Goal: Task Accomplishment & Management: Use online tool/utility

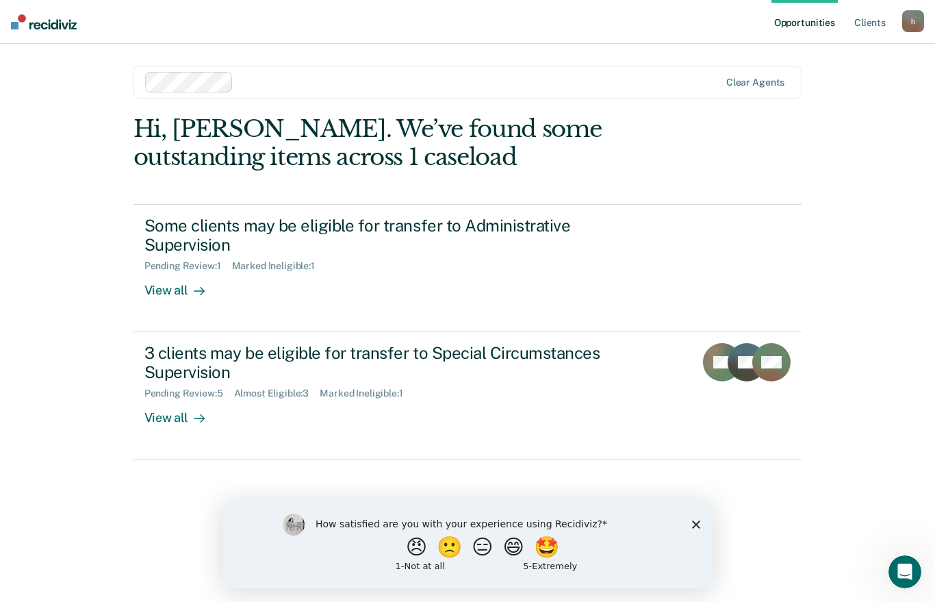
click at [696, 528] on icon "Close survey" at bounding box center [696, 524] width 8 height 8
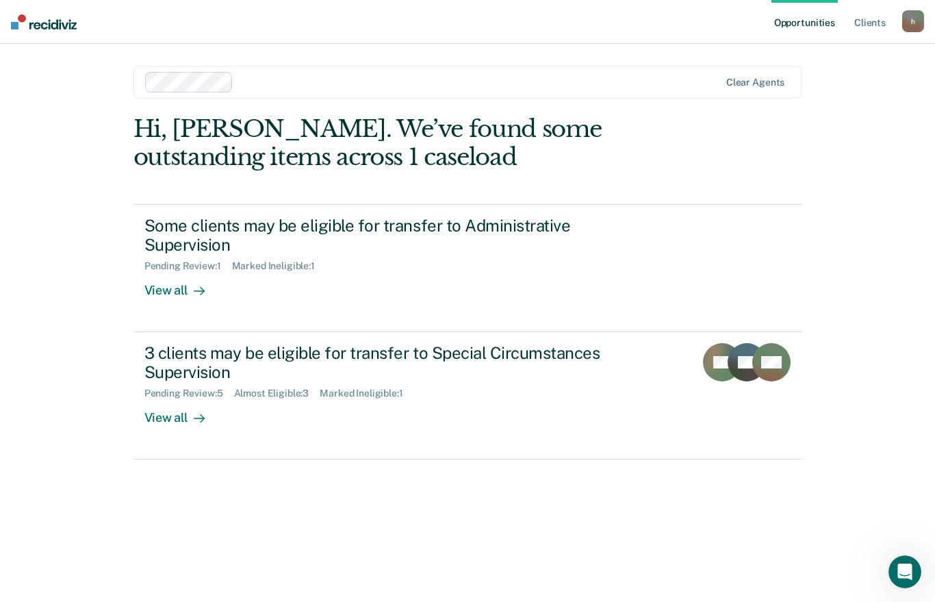
click at [175, 294] on div "View all" at bounding box center [182, 285] width 77 height 27
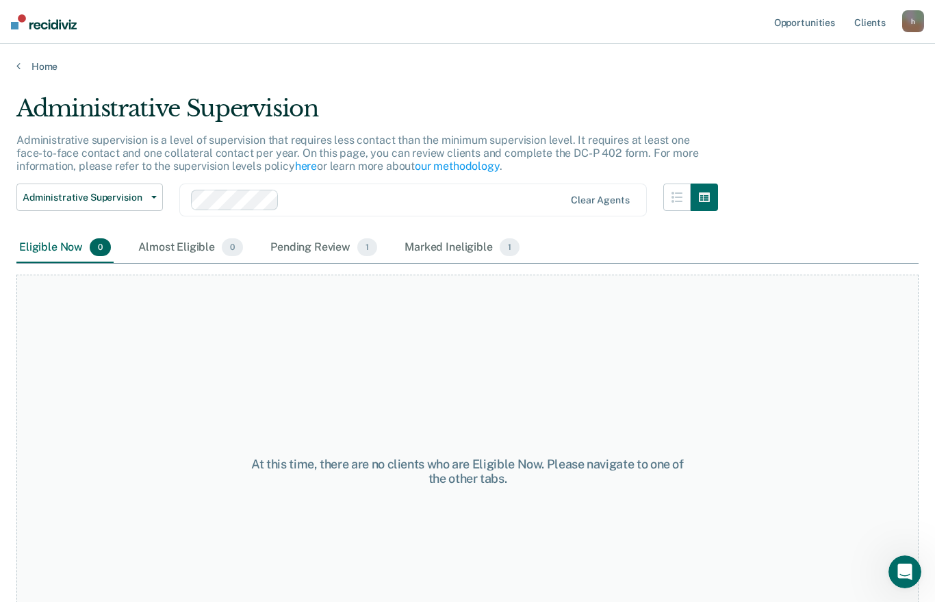
click at [316, 245] on div "Pending Review 1" at bounding box center [324, 248] width 112 height 30
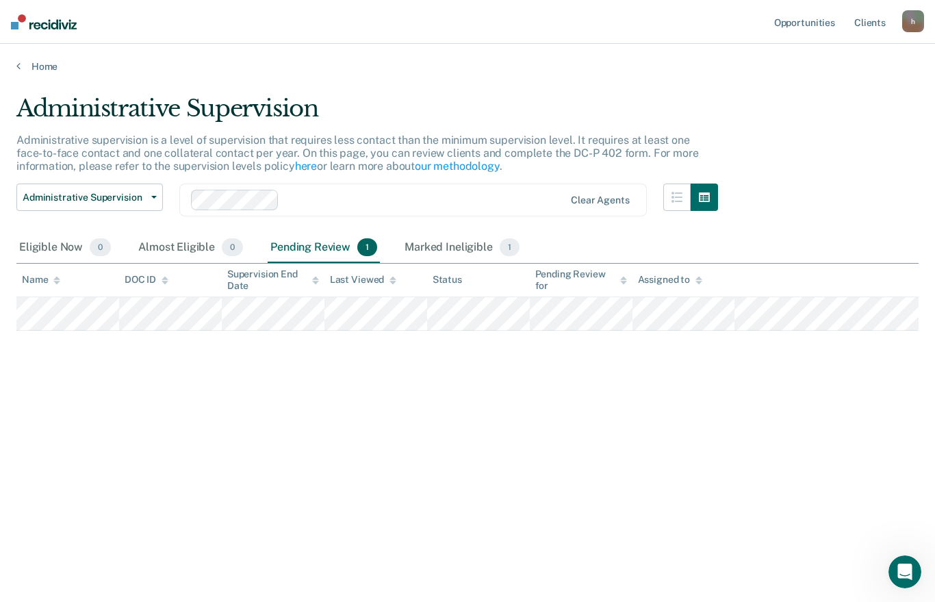
click at [459, 246] on div "Marked Ineligible 1" at bounding box center [462, 248] width 121 height 30
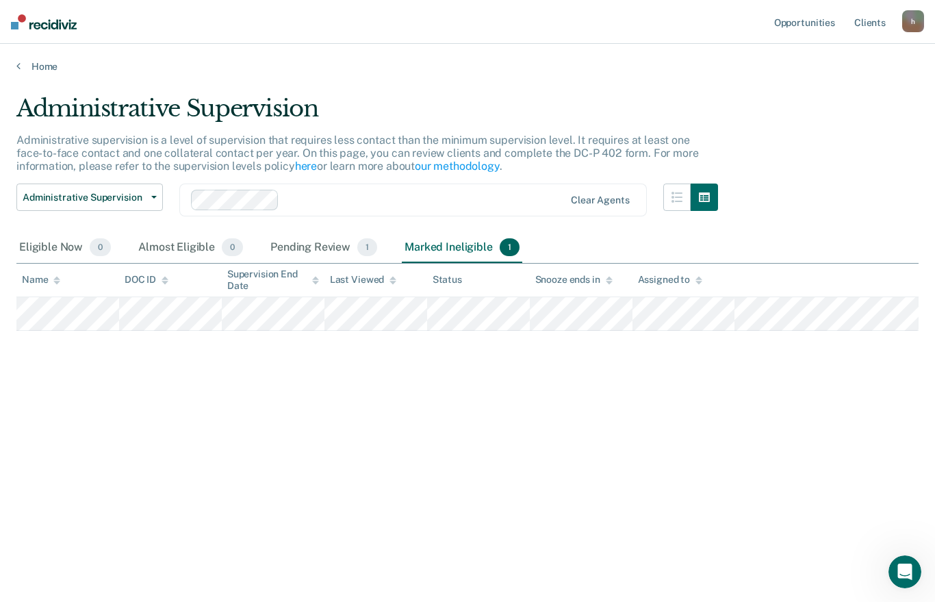
click at [316, 250] on div "Pending Review 1" at bounding box center [324, 248] width 112 height 30
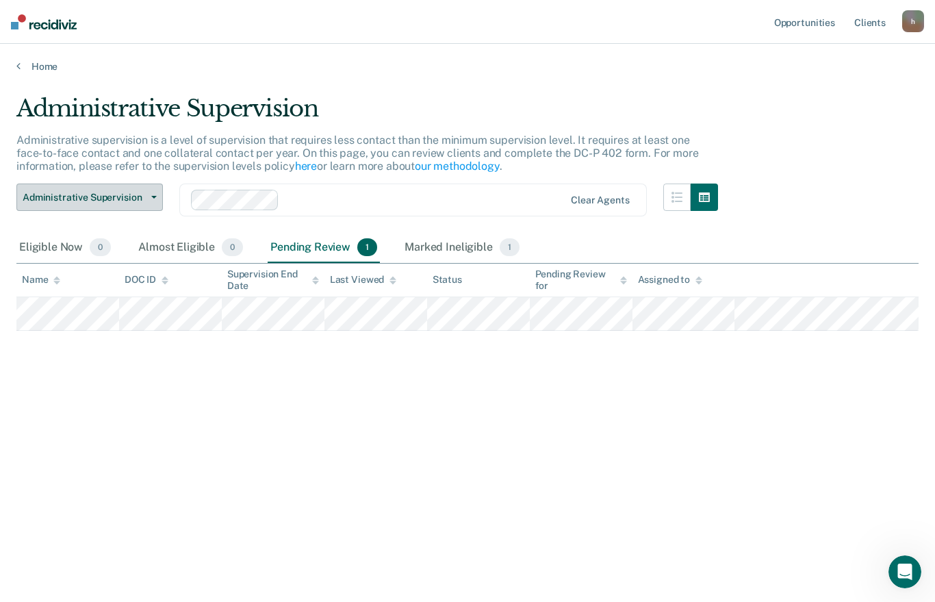
click at [151, 190] on button "Administrative Supervision" at bounding box center [89, 196] width 147 height 27
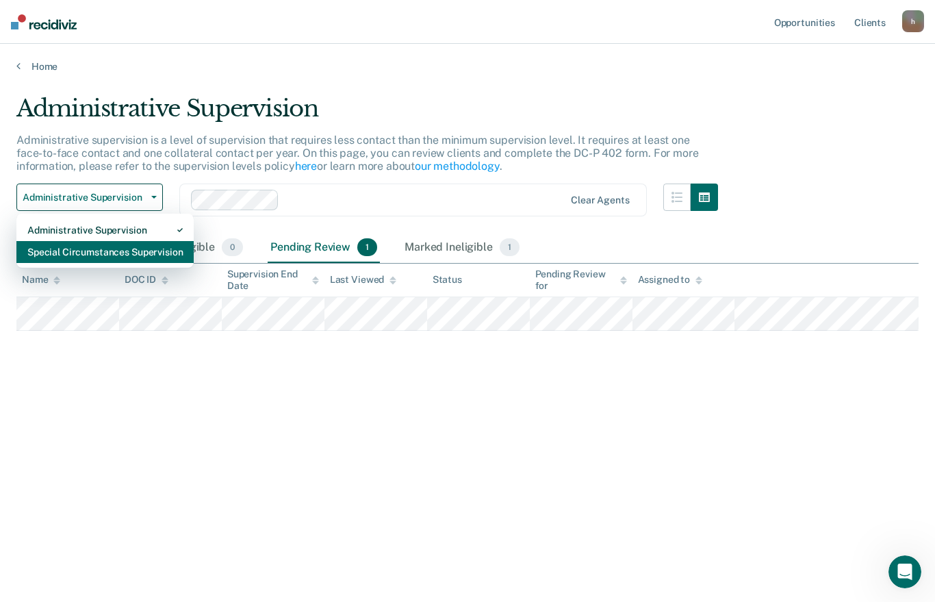
click at [84, 255] on div "Special Circumstances Supervision" at bounding box center [104, 252] width 155 height 22
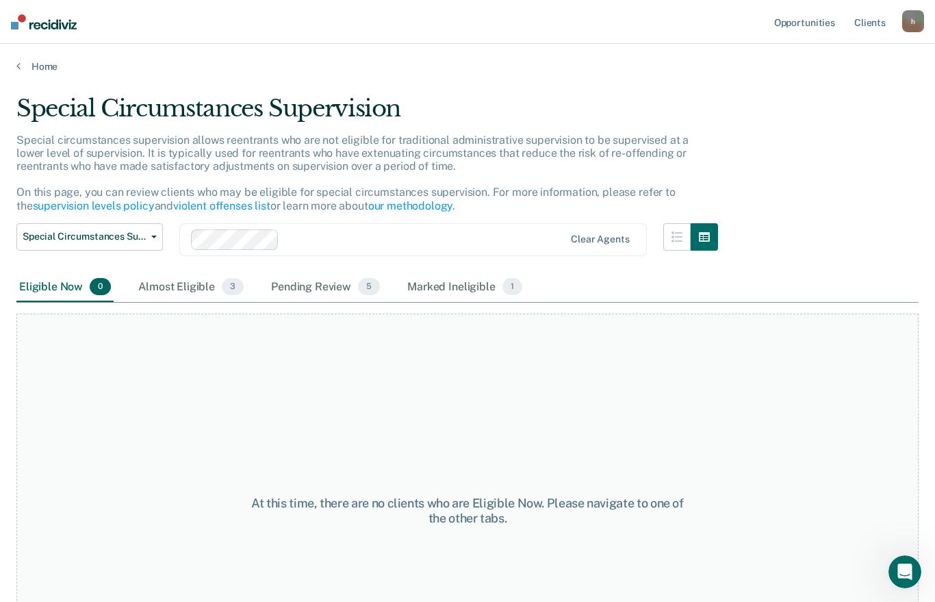
click at [174, 282] on div "Almost Eligible 3" at bounding box center [191, 288] width 111 height 30
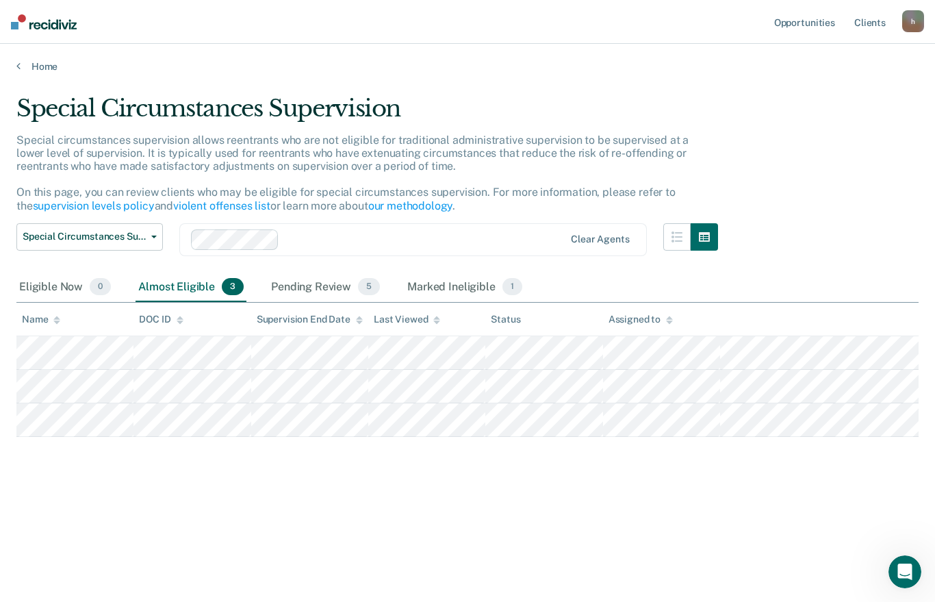
click at [327, 286] on div "Pending Review 5" at bounding box center [325, 288] width 114 height 30
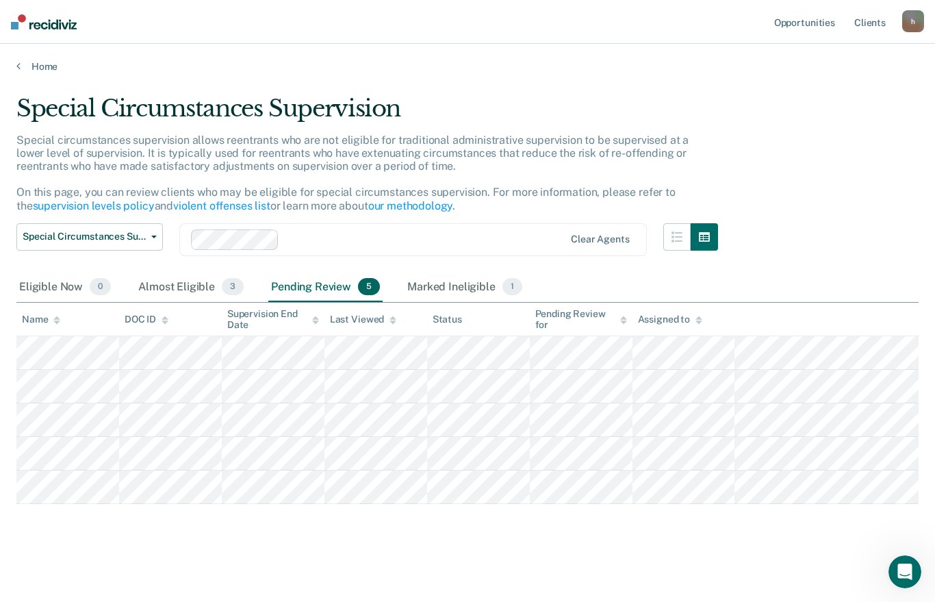
click at [464, 286] on div "Marked Ineligible 1" at bounding box center [465, 288] width 121 height 30
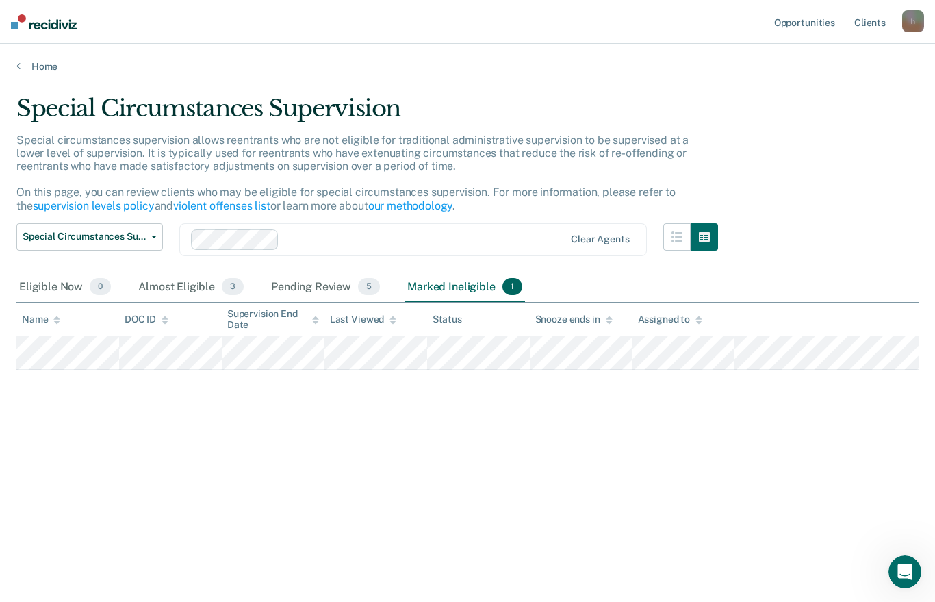
click at [326, 294] on div "Pending Review 5" at bounding box center [325, 288] width 114 height 30
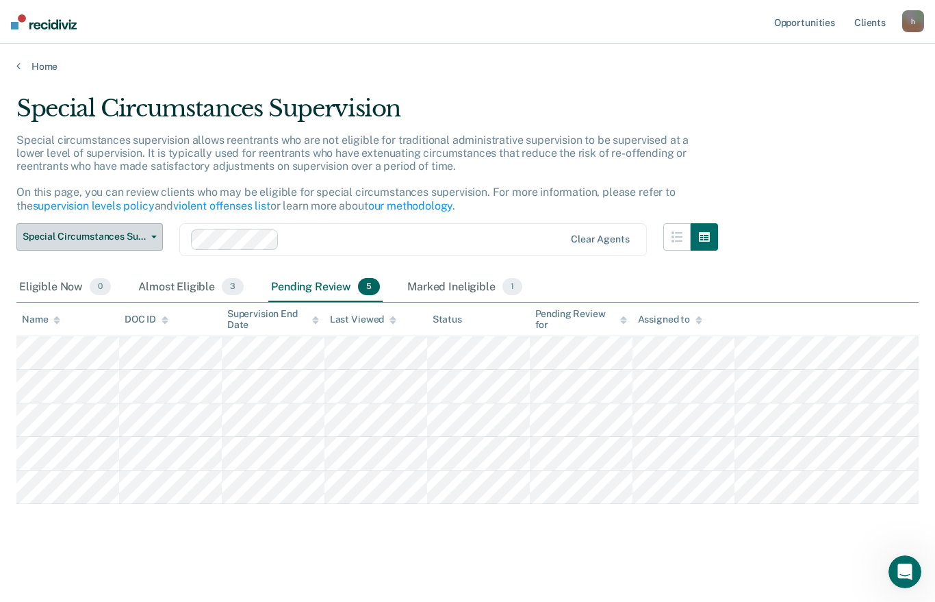
click at [99, 246] on button "Special Circumstances Supervision" at bounding box center [89, 236] width 147 height 27
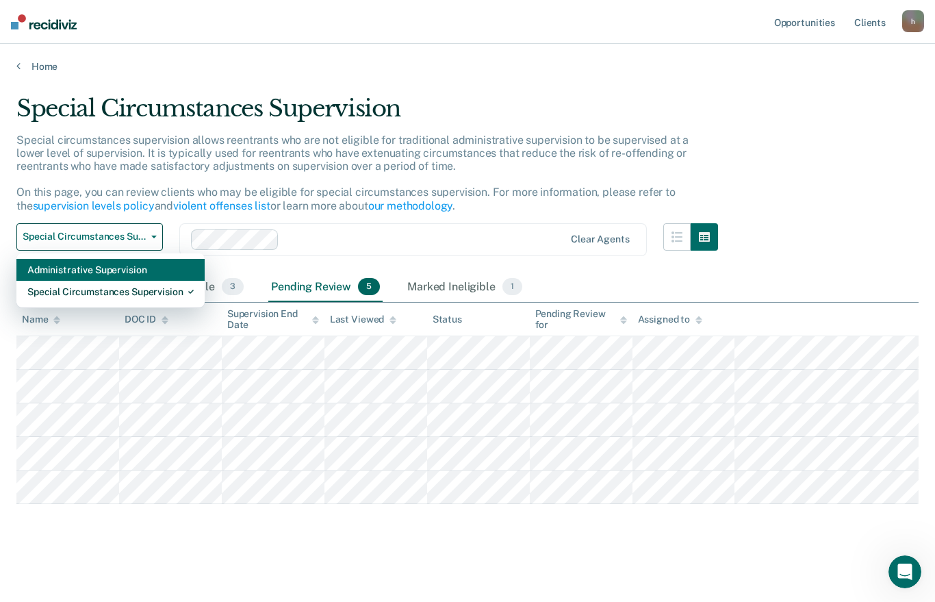
click at [49, 268] on div "Administrative Supervision" at bounding box center [110, 270] width 166 height 22
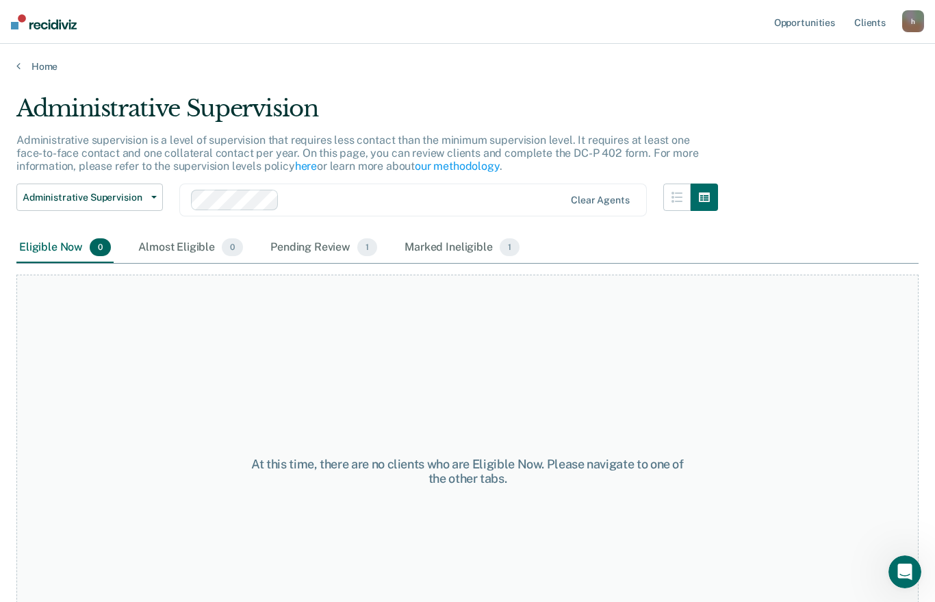
click at [329, 242] on div "Pending Review 1" at bounding box center [324, 248] width 112 height 30
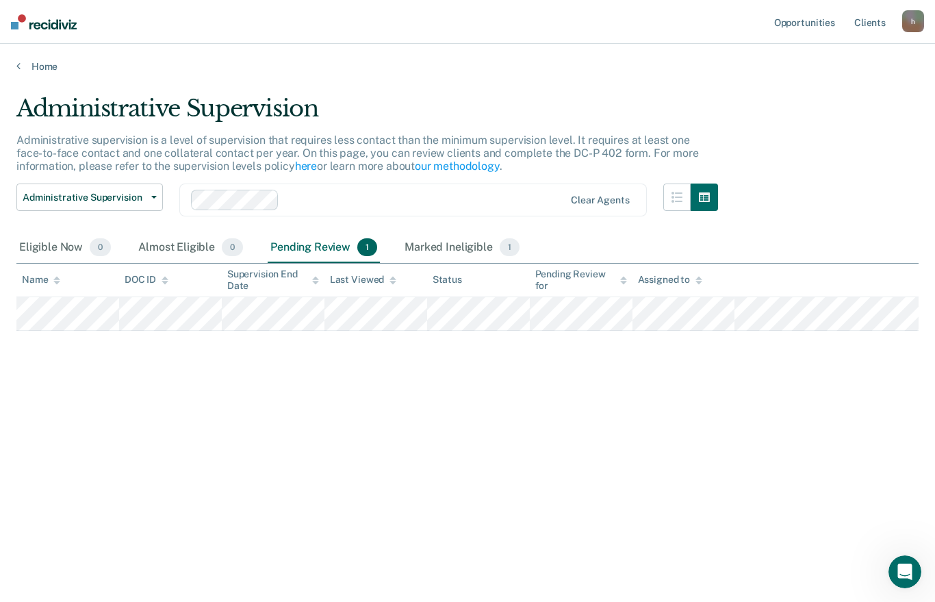
click at [451, 238] on div "Marked Ineligible 1" at bounding box center [462, 248] width 121 height 30
